Goal: Browse casually

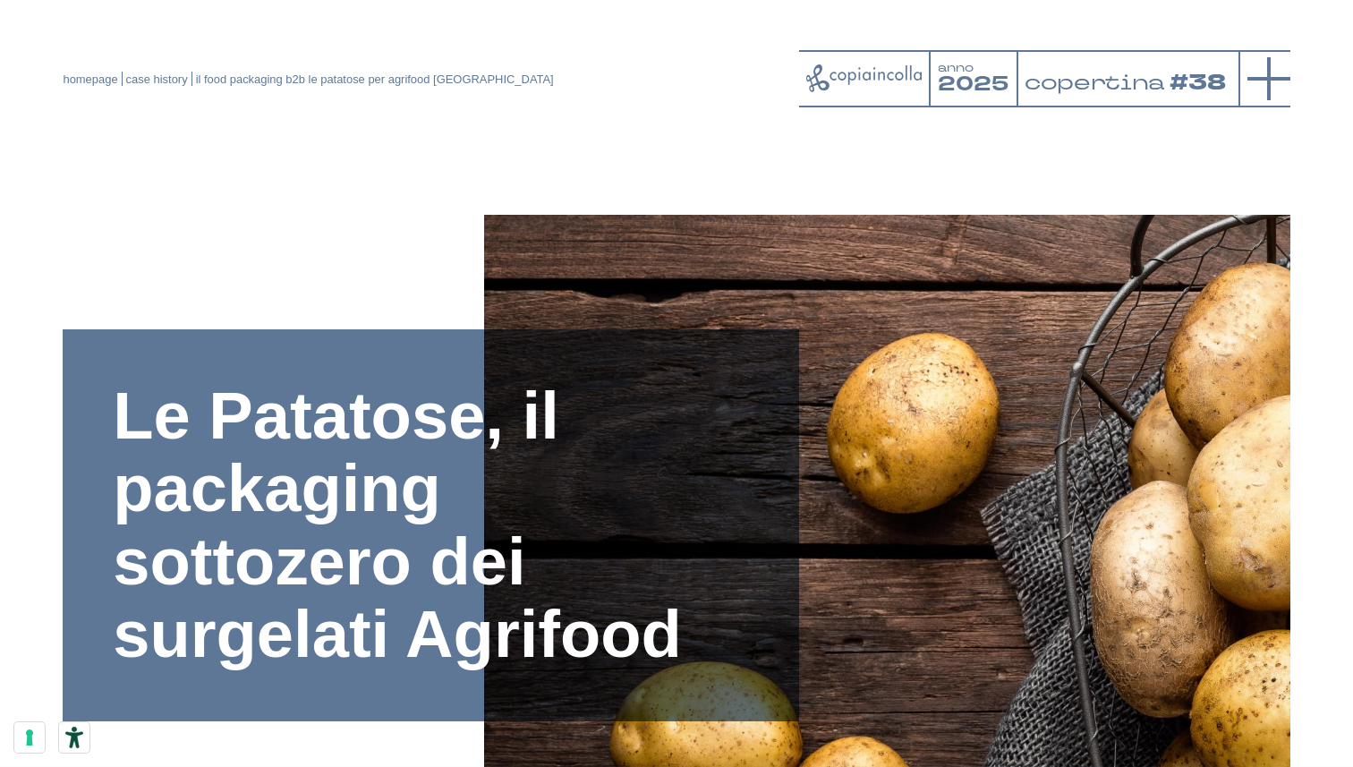
click at [1273, 90] on icon at bounding box center [1269, 78] width 43 height 43
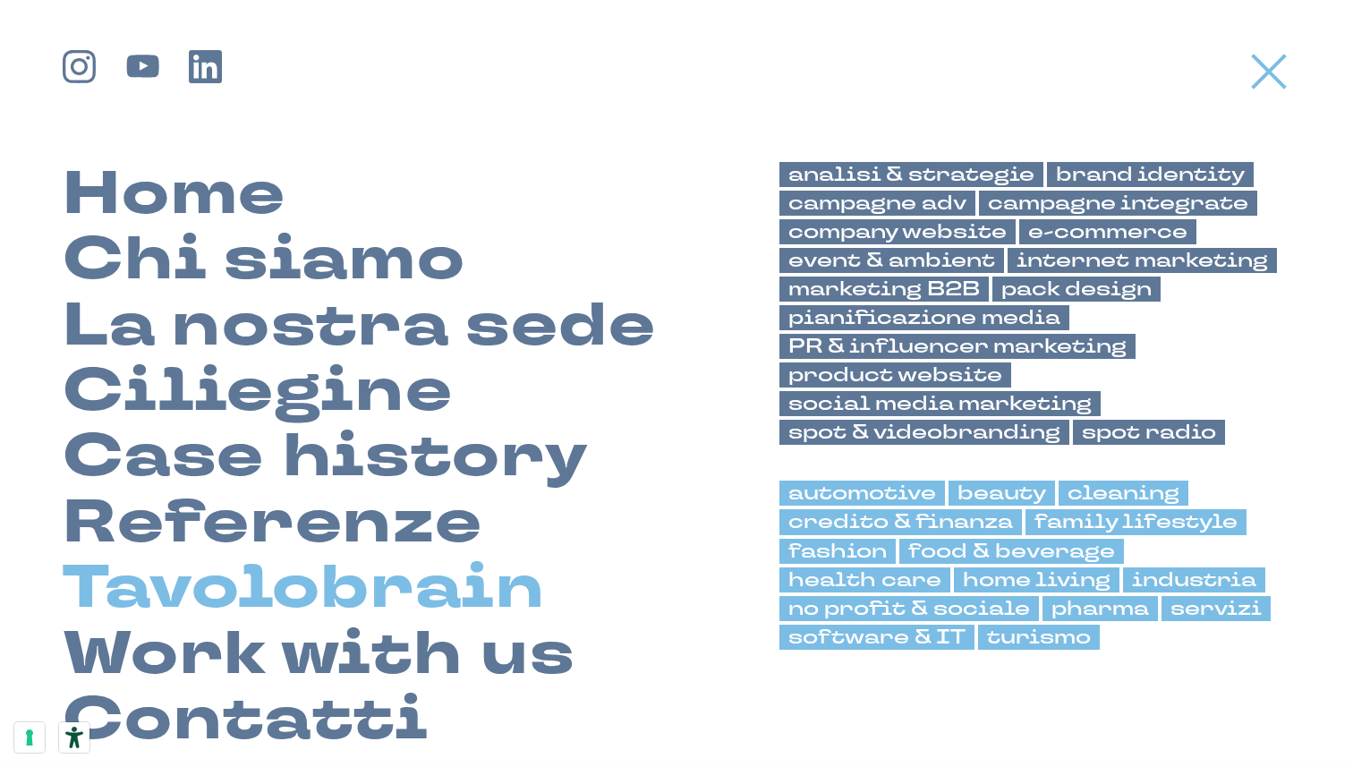
click at [329, 592] on link "Tavolobrain" at bounding box center [304, 588] width 482 height 65
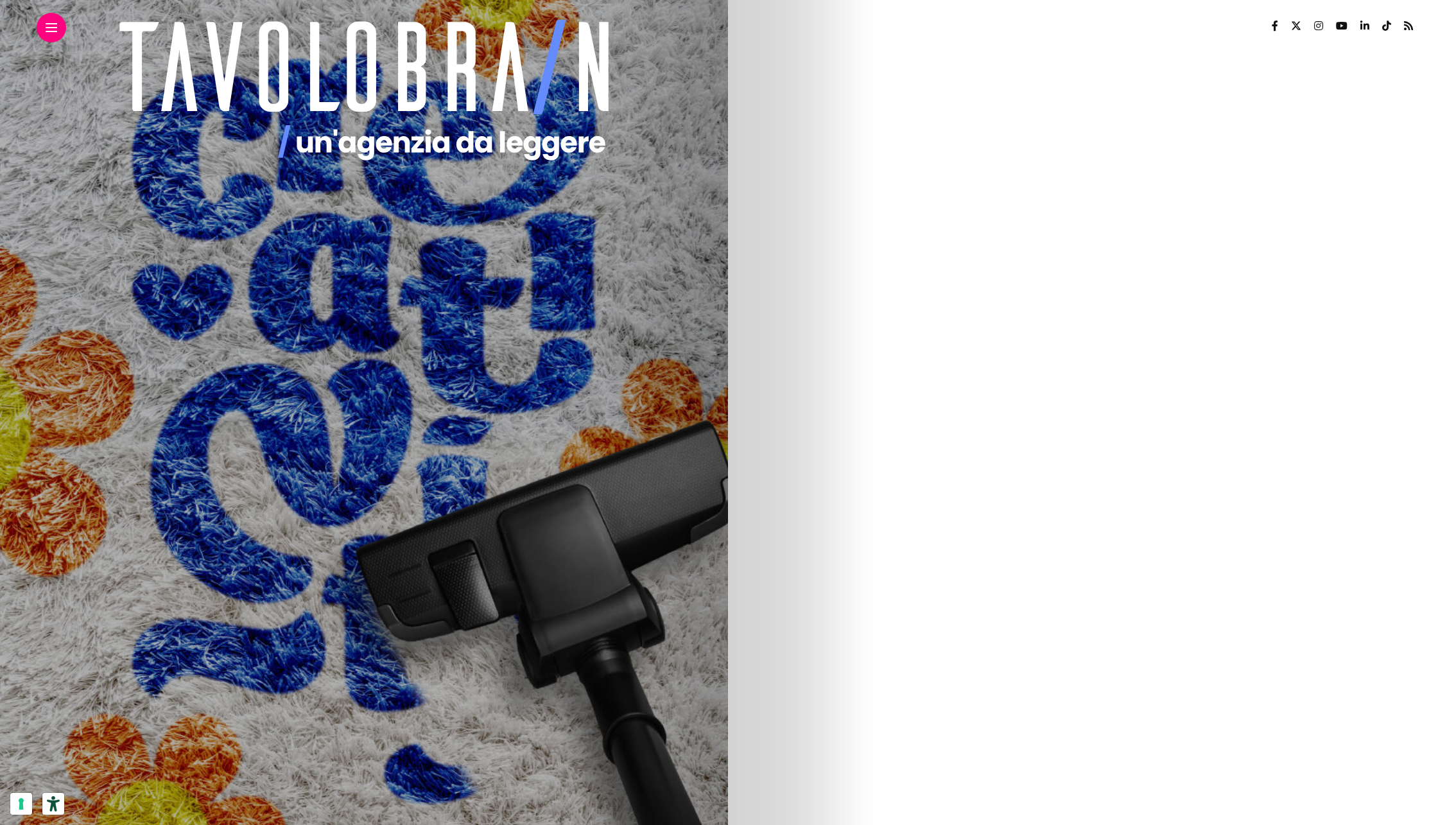
click at [498, 608] on img at bounding box center [190, 676] width 615 height 770
